Goal: Book appointment/travel/reservation

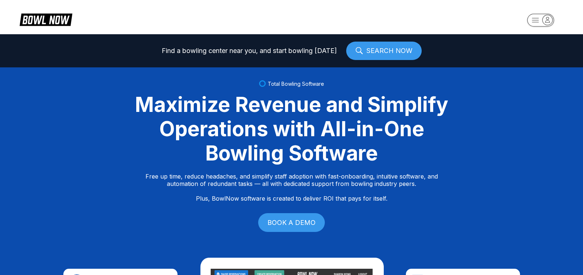
click at [553, 25] on icon "button" at bounding box center [541, 20] width 41 height 15
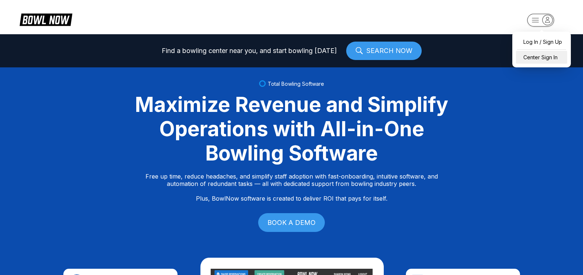
click at [545, 57] on div "Center Sign In" at bounding box center [541, 57] width 51 height 13
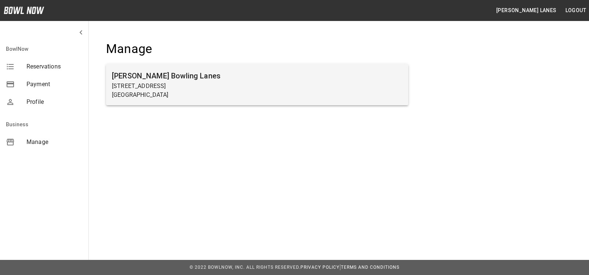
click at [153, 94] on p "Beaver Falls, PA 15010" at bounding box center [257, 95] width 291 height 9
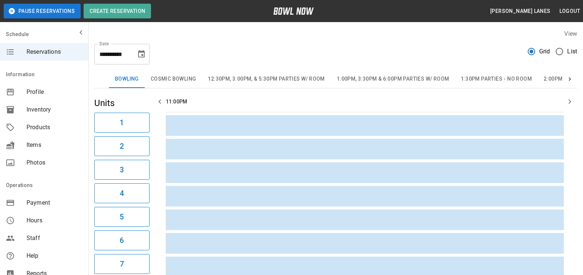
click at [575, 52] on span "List" at bounding box center [572, 51] width 10 height 9
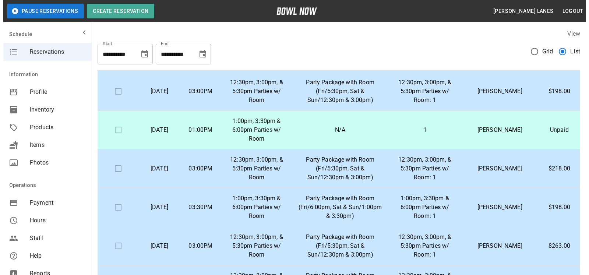
scroll to position [225, 0]
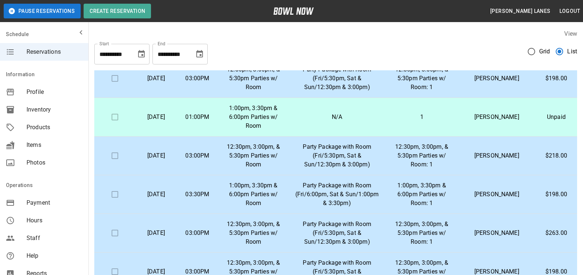
click at [348, 165] on p "Party Package with Room (Fri/5:30pm, Sat & Sun/12:30pm & 3:00pm)" at bounding box center [337, 156] width 85 height 27
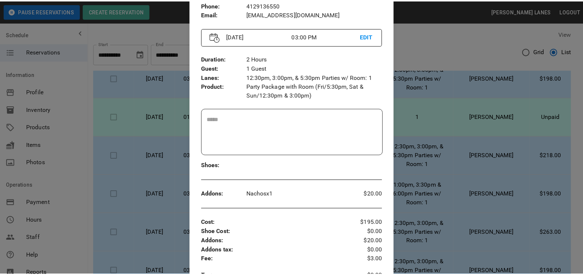
scroll to position [38, 0]
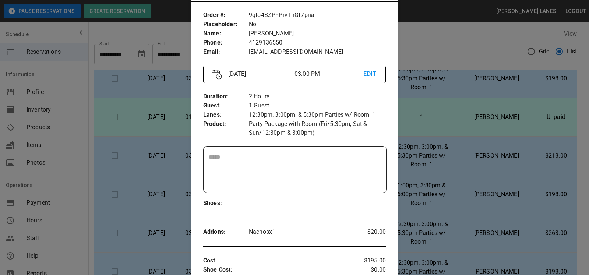
click at [468, 150] on div at bounding box center [294, 137] width 589 height 275
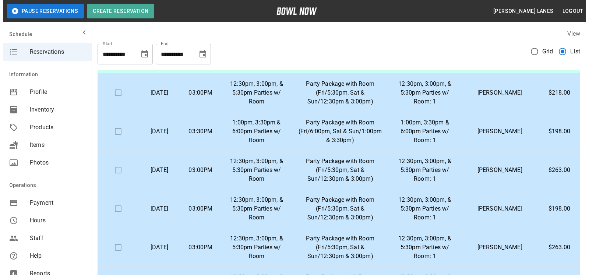
scroll to position [338, 0]
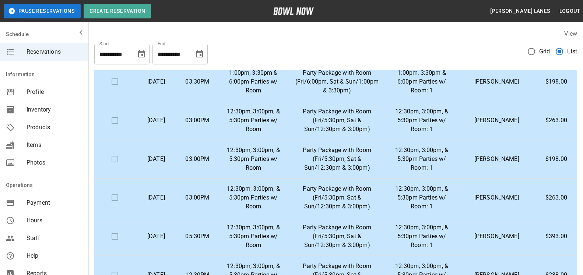
click at [275, 161] on p "12:30pm, 3:00pm, & 5:30pm Parties w/ Room" at bounding box center [253, 159] width 59 height 27
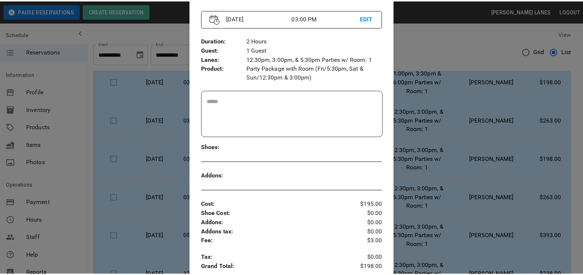
scroll to position [38, 0]
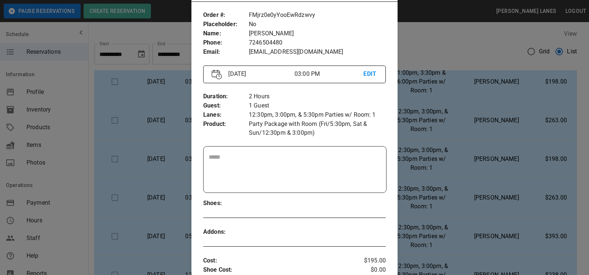
click at [443, 164] on div at bounding box center [294, 137] width 589 height 275
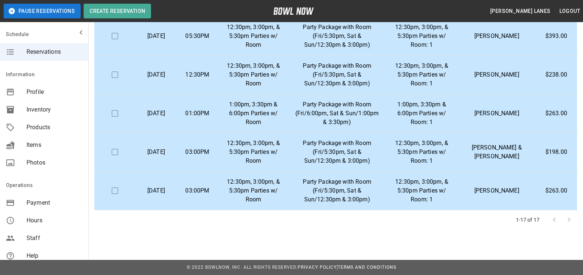
scroll to position [0, 0]
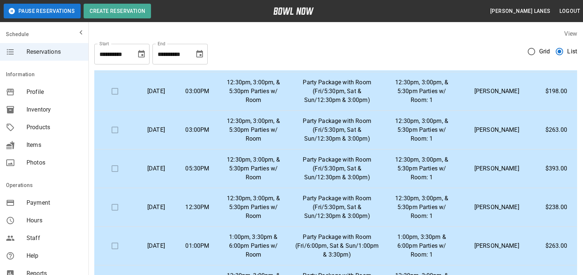
click at [194, 54] on button "Choose date, selected date is Oct 3, 2025" at bounding box center [199, 54] width 15 height 15
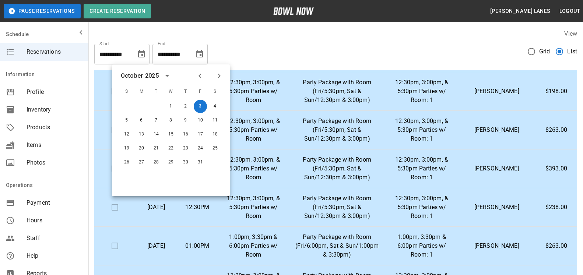
drag, startPoint x: 224, startPoint y: 80, endPoint x: 218, endPoint y: 76, distance: 6.6
click at [223, 80] on div at bounding box center [210, 76] width 32 height 13
click at [218, 76] on icon "Next month" at bounding box center [219, 75] width 9 height 9
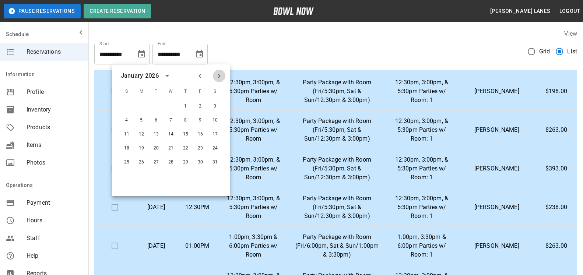
click at [218, 76] on icon "Next month" at bounding box center [219, 75] width 9 height 9
click at [187, 164] on button "30" at bounding box center [185, 162] width 13 height 13
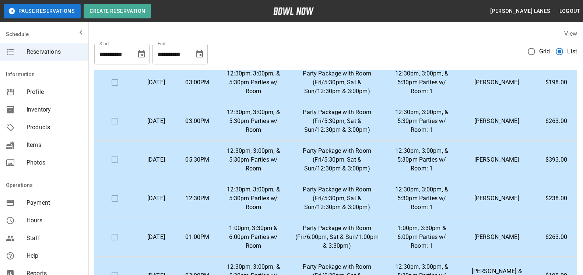
type input "**********"
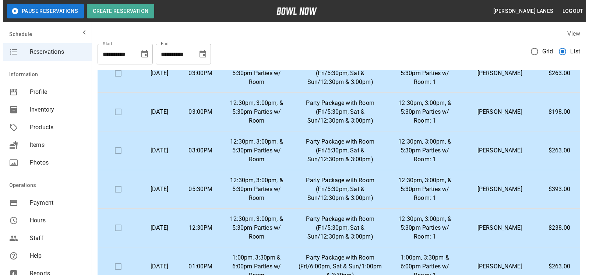
scroll to position [351, 0]
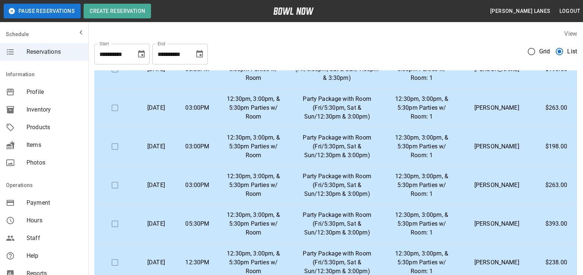
click at [218, 150] on td "03:00PM" at bounding box center [197, 146] width 41 height 39
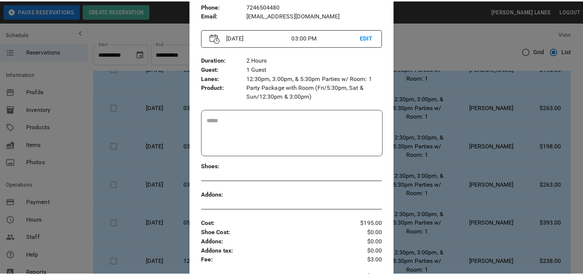
scroll to position [0, 0]
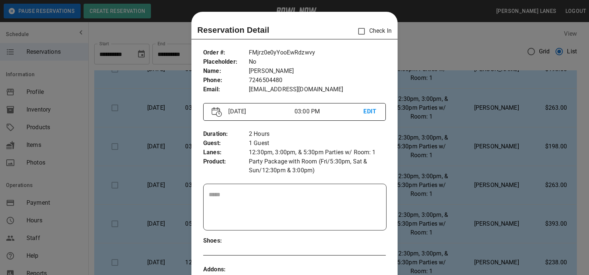
click at [337, 169] on p "Party Package with Room (Fri/5:30pm, Sat & Sun/12:30pm & 3:00pm)" at bounding box center [317, 166] width 137 height 18
click at [438, 58] on div at bounding box center [294, 137] width 589 height 275
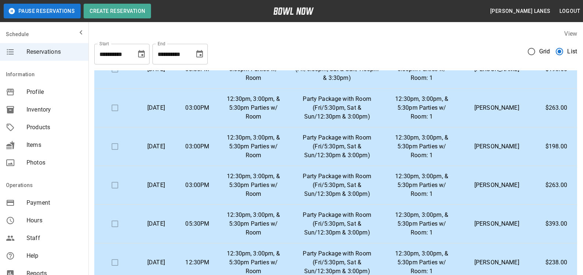
click at [440, 160] on p "12:30pm, 3:00pm, & 5:30pm Parties w/ Room: 1" at bounding box center [421, 146] width 61 height 27
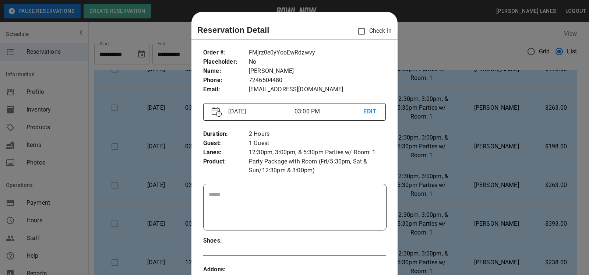
click at [527, 137] on div at bounding box center [294, 137] width 589 height 275
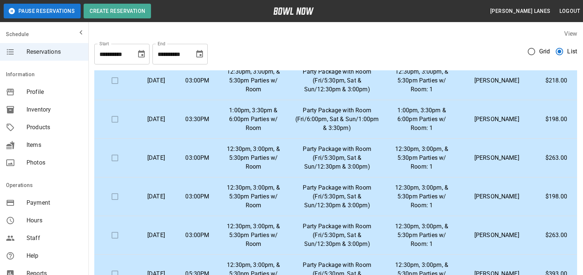
scroll to position [113, 0]
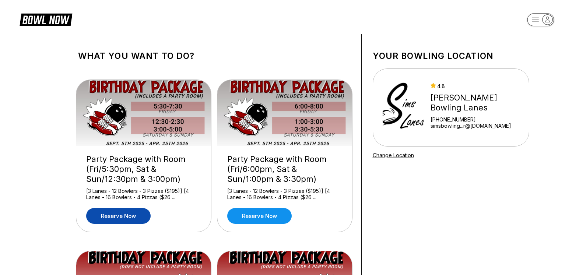
click at [136, 218] on link "Reserve now" at bounding box center [118, 216] width 64 height 16
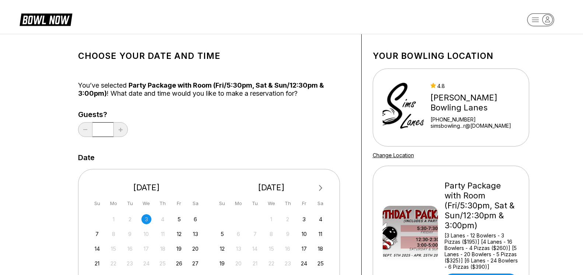
scroll to position [75, 0]
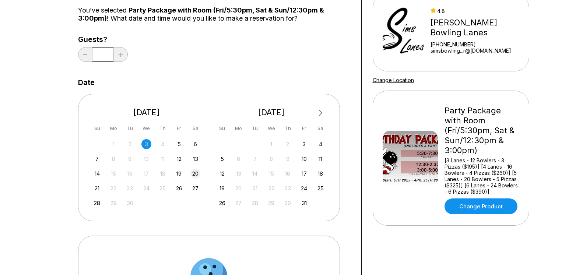
click at [197, 174] on div "20" at bounding box center [195, 174] width 10 height 10
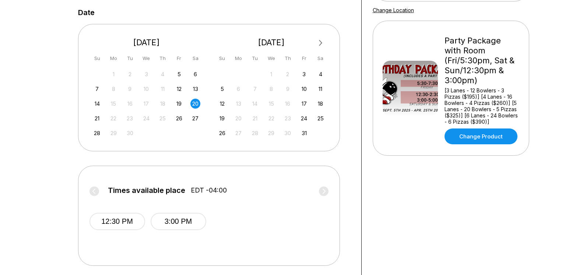
scroll to position [113, 0]
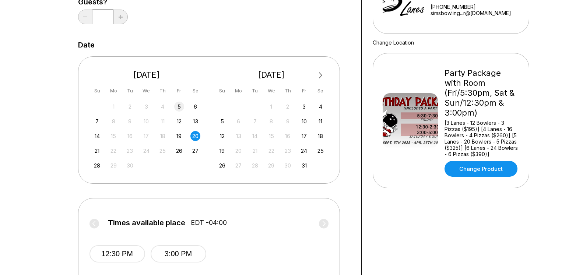
click at [178, 105] on div "5" at bounding box center [179, 107] width 10 height 10
click at [195, 107] on div "6" at bounding box center [195, 107] width 10 height 10
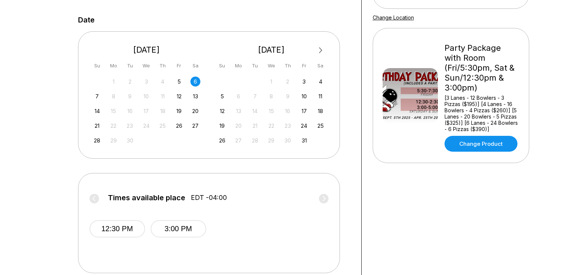
scroll to position [150, 0]
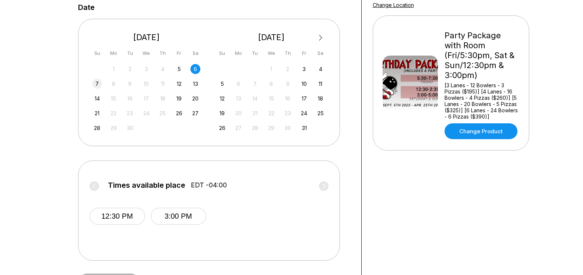
click at [97, 83] on div "7" at bounding box center [97, 84] width 10 height 10
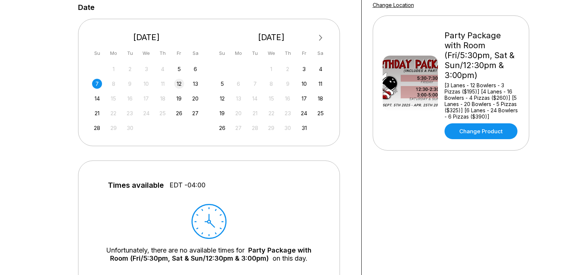
click at [179, 88] on div "12" at bounding box center [179, 84] width 10 height 10
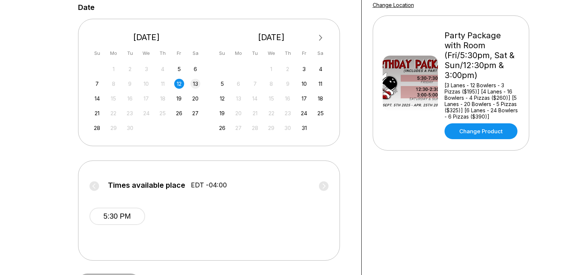
click at [194, 81] on div "13" at bounding box center [195, 84] width 10 height 10
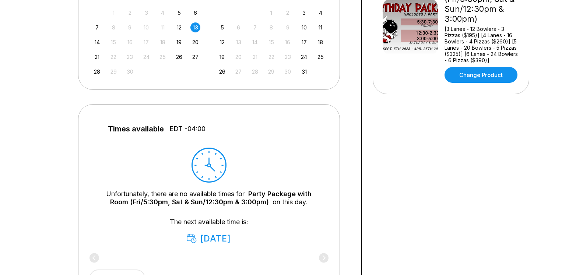
scroll to position [188, 0]
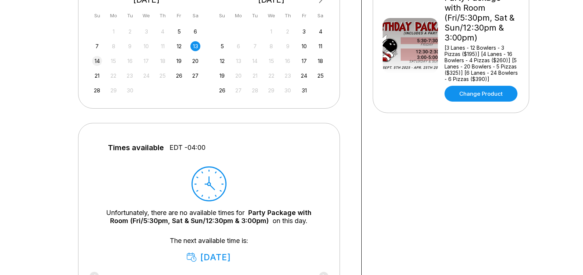
click at [97, 65] on div "14" at bounding box center [97, 61] width 10 height 10
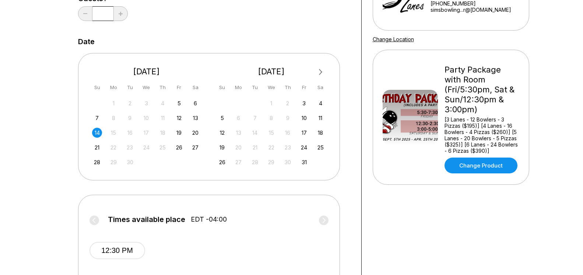
scroll to position [113, 0]
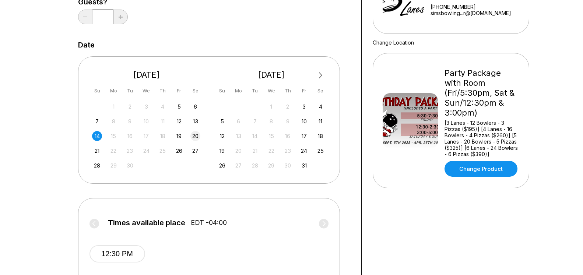
click at [196, 132] on div "20" at bounding box center [195, 136] width 10 height 10
click at [178, 134] on div "19" at bounding box center [179, 136] width 10 height 10
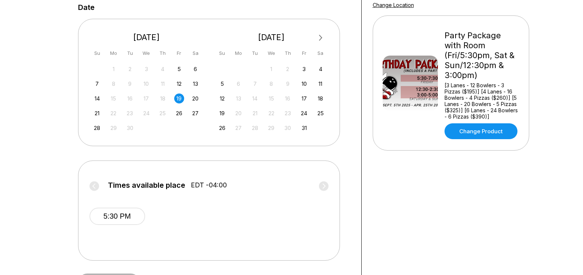
scroll to position [188, 0]
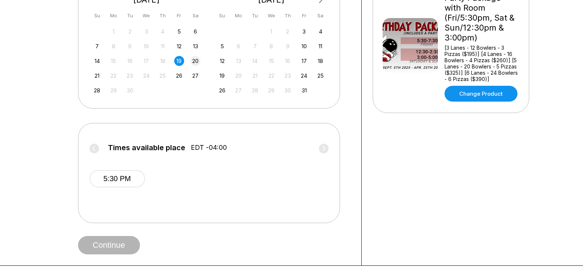
click at [195, 63] on div "20" at bounding box center [195, 61] width 10 height 10
click at [97, 78] on div "21" at bounding box center [97, 76] width 10 height 10
click at [176, 74] on div "26" at bounding box center [179, 76] width 10 height 10
click at [193, 77] on div "27" at bounding box center [195, 76] width 10 height 10
click at [181, 77] on div "26" at bounding box center [179, 76] width 10 height 10
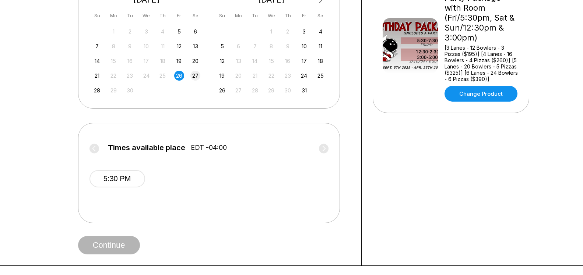
click at [197, 73] on div "27" at bounding box center [195, 76] width 10 height 10
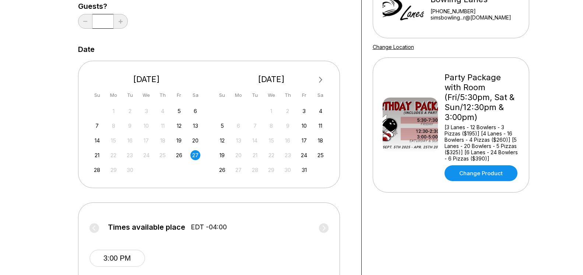
scroll to position [75, 0]
